Goal: Task Accomplishment & Management: Manage account settings

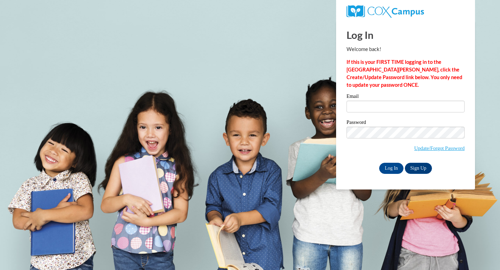
type input "[EMAIL_ADDRESS][DOMAIN_NAME]"
click at [388, 171] on input "Log In" at bounding box center [391, 168] width 24 height 11
